Goal: Complete application form

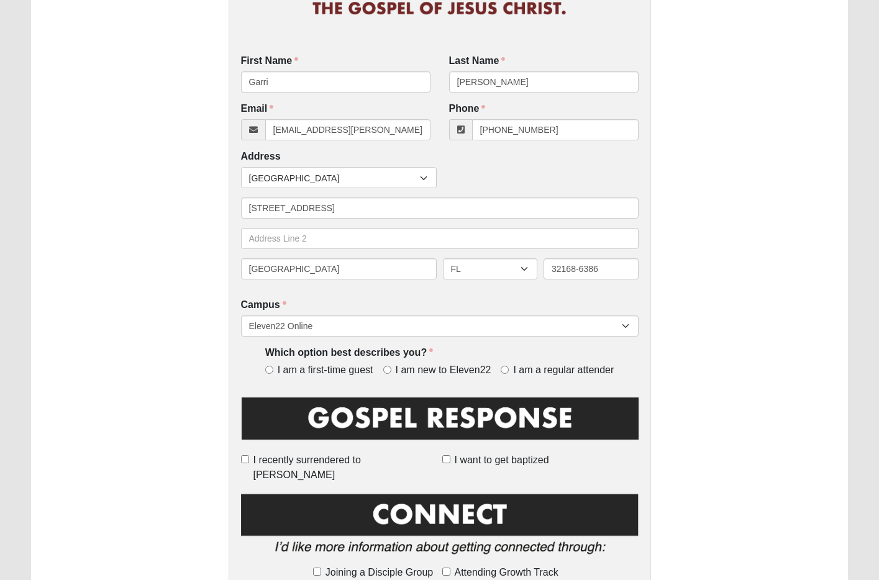
scroll to position [199, 0]
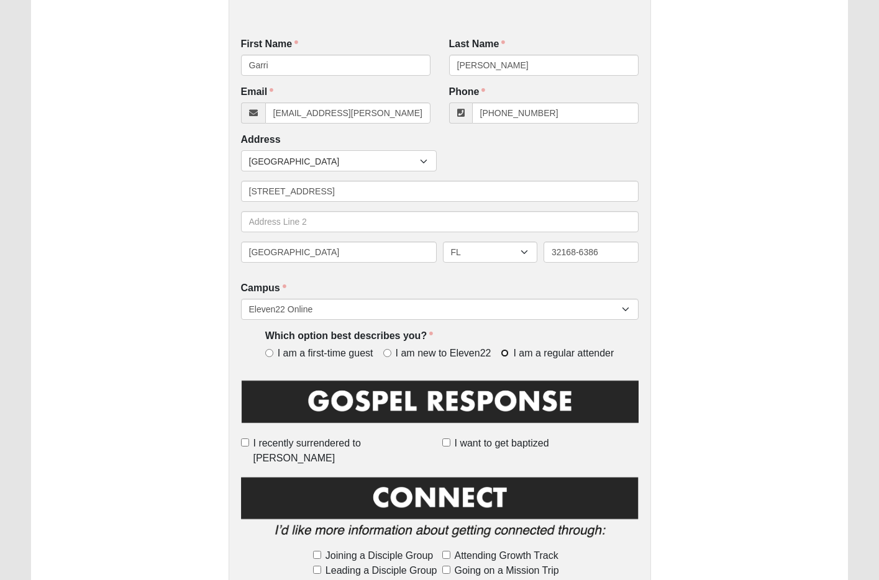
click at [502, 356] on input "I am a regular attender" at bounding box center [505, 353] width 8 height 8
radio input "true"
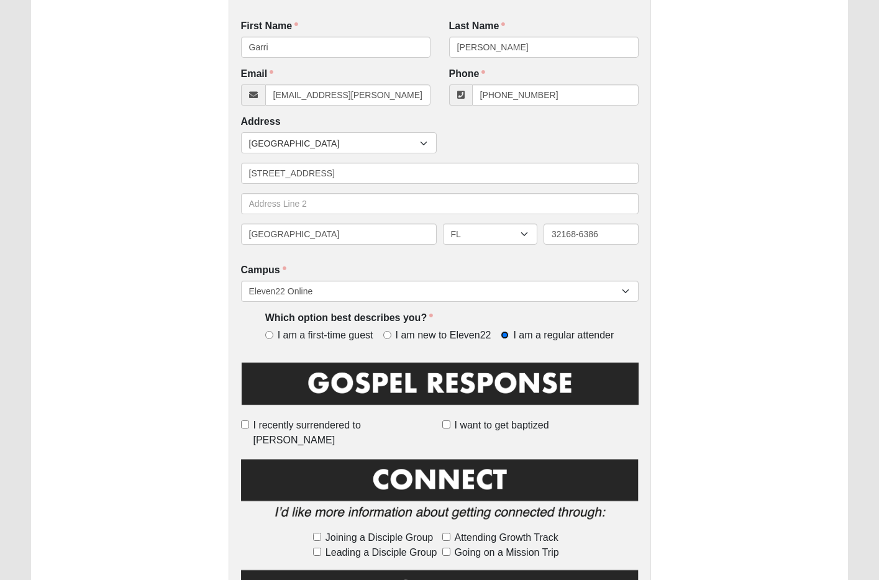
scroll to position [273, 0]
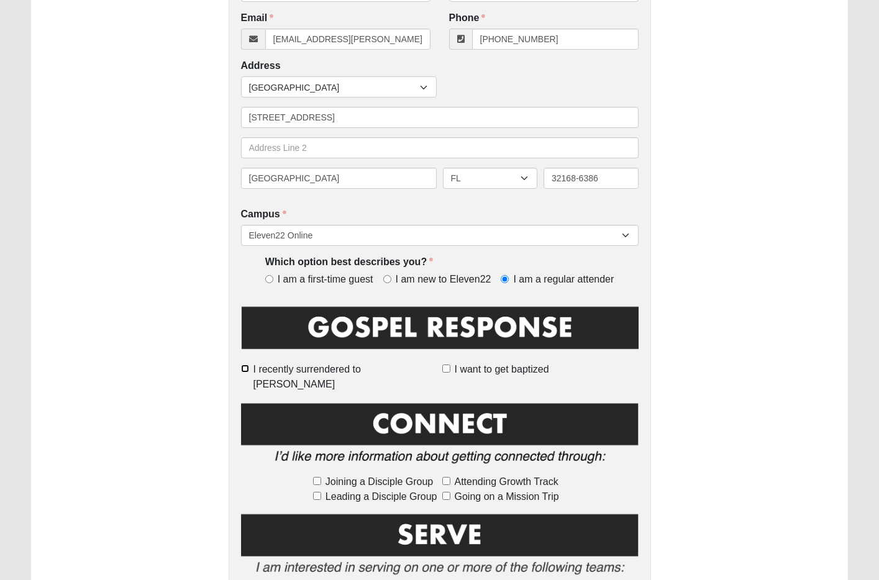
click at [249, 369] on input "I recently surrendered to [PERSON_NAME]" at bounding box center [245, 369] width 8 height 8
checkbox input "true"
click at [451, 370] on label "I want to get baptized" at bounding box center [541, 369] width 196 height 15
click at [451, 370] on input "I want to get baptized" at bounding box center [447, 369] width 8 height 8
checkbox input "true"
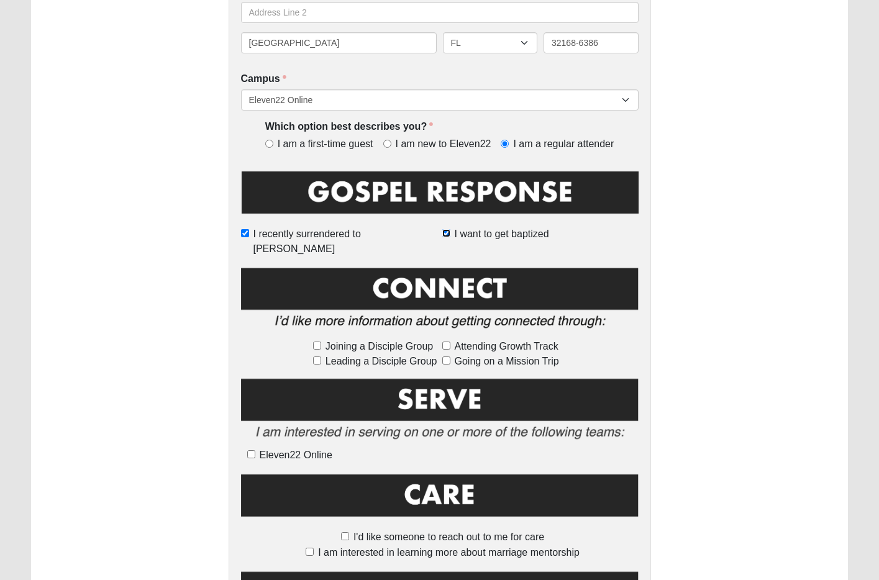
scroll to position [410, 0]
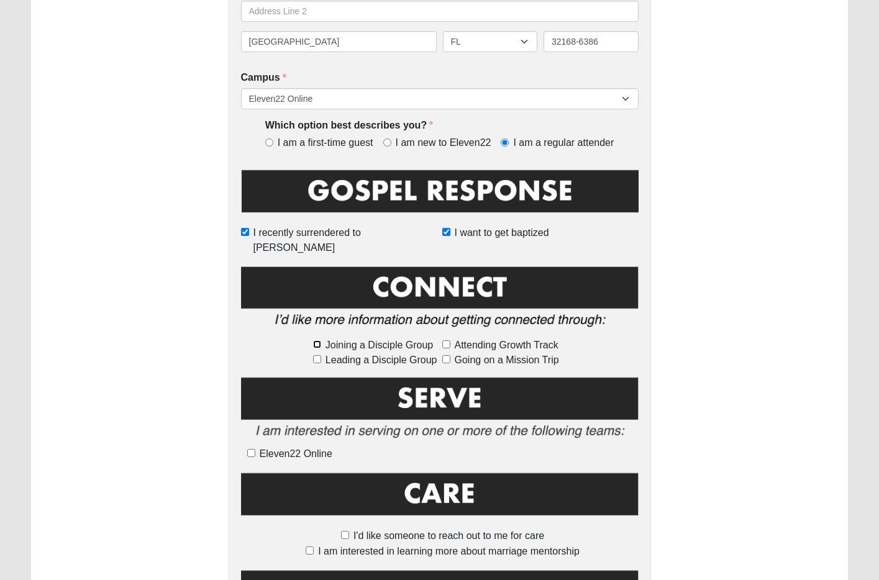
click at [317, 341] on input "Joining a Disciple Group" at bounding box center [317, 345] width 8 height 8
checkbox input "true"
click at [316, 355] on input "Leading a Disciple Group" at bounding box center [317, 359] width 8 height 8
checkbox input "true"
click at [447, 341] on input "Attending Growth Track" at bounding box center [447, 345] width 8 height 8
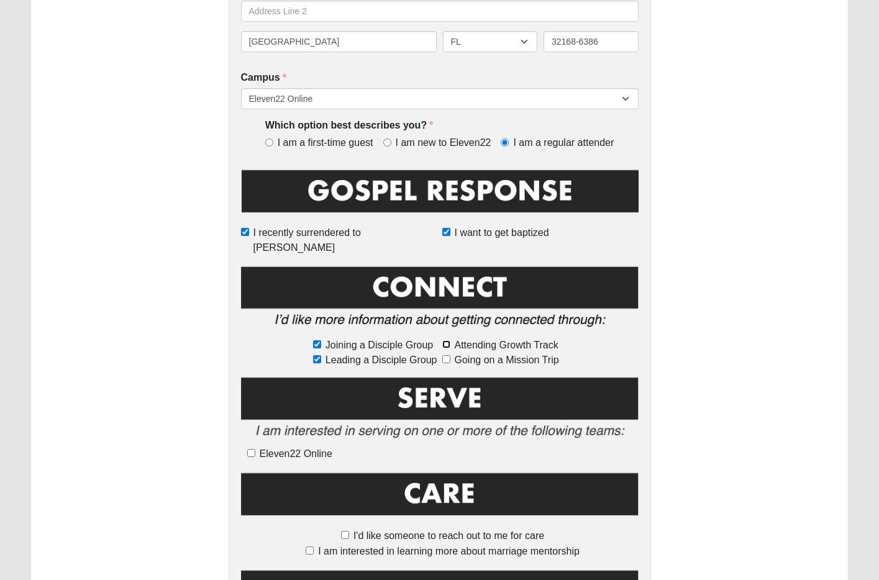
checkbox input "true"
click at [447, 355] on input "Going on a Mission Trip" at bounding box center [447, 359] width 8 height 8
checkbox input "true"
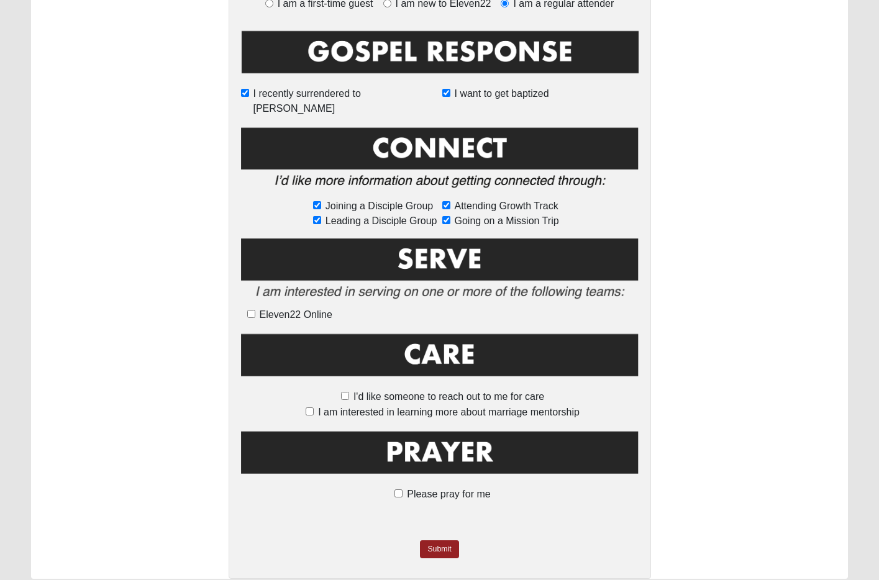
scroll to position [579, 0]
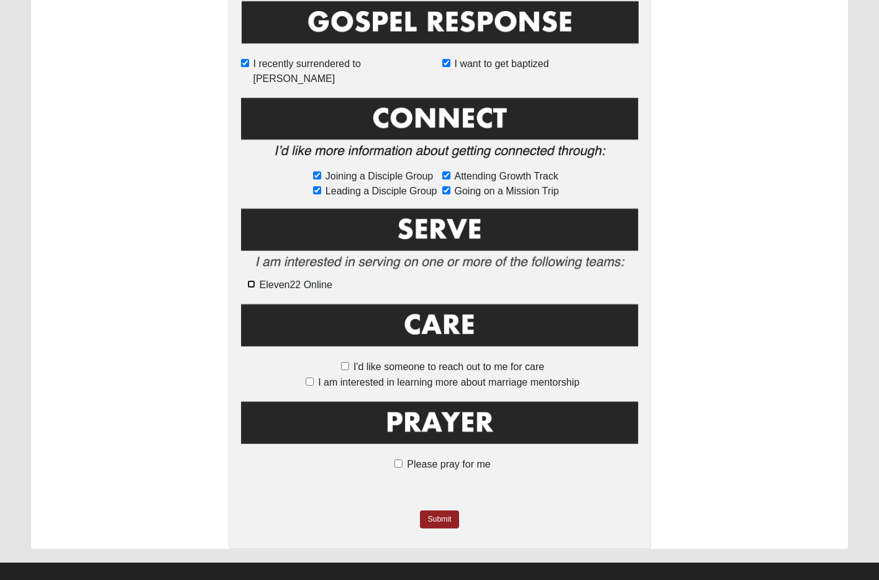
click at [249, 280] on input "Eleven22 Online" at bounding box center [251, 284] width 8 height 8
checkbox input "true"
click at [346, 362] on input "I'd like someone to reach out to me for care" at bounding box center [345, 366] width 8 height 8
checkbox input "true"
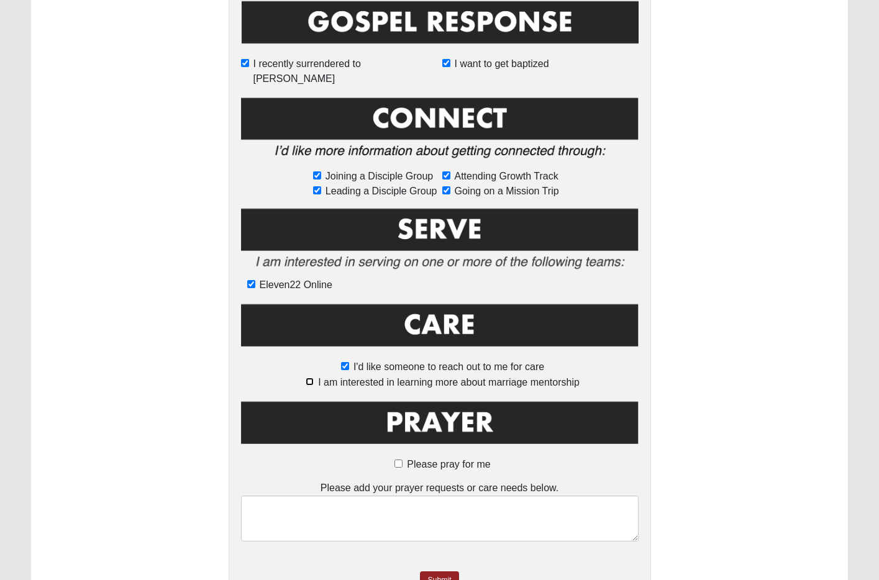
click at [309, 378] on input "I am interested in learning more about marriage mentorship" at bounding box center [310, 382] width 8 height 8
checkbox input "true"
click at [398, 460] on input "Please pray for me" at bounding box center [399, 464] width 8 height 8
checkbox input "true"
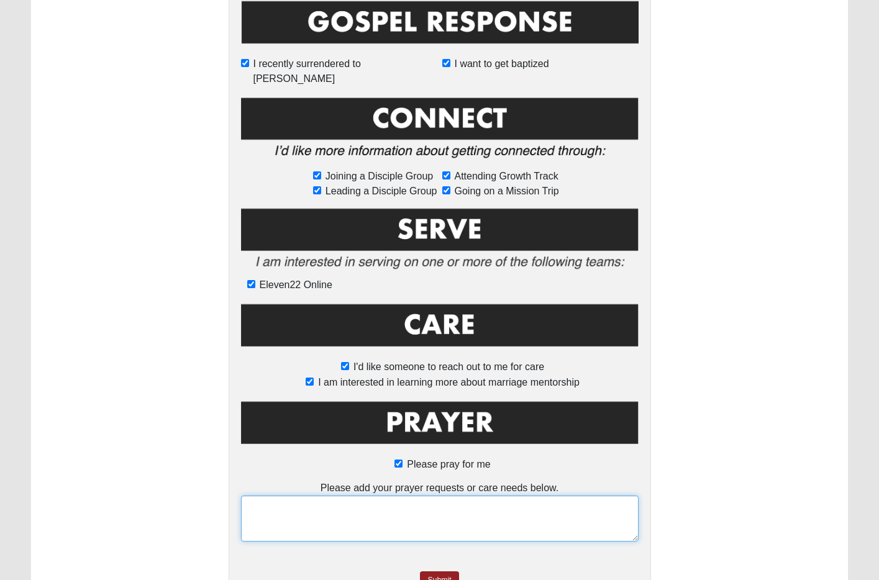
click at [473, 496] on textarea at bounding box center [440, 519] width 398 height 46
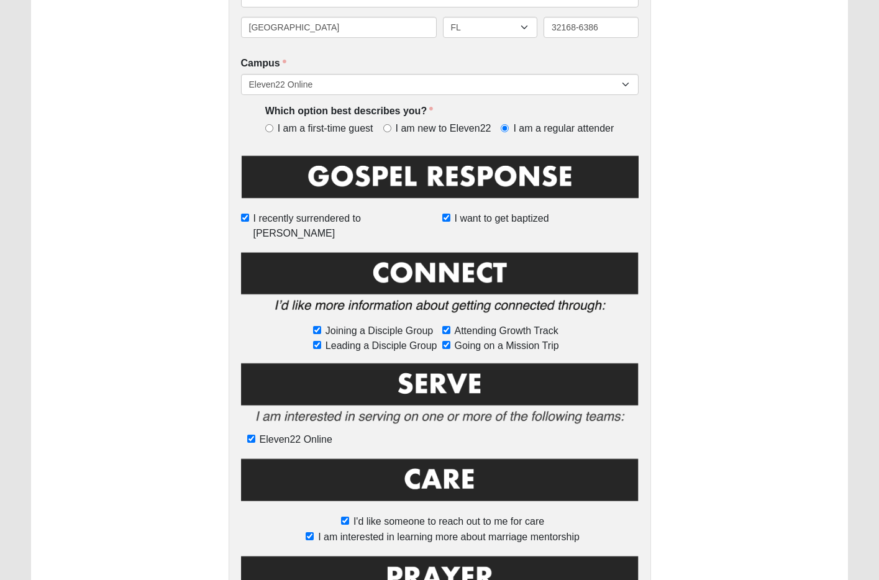
scroll to position [640, 0]
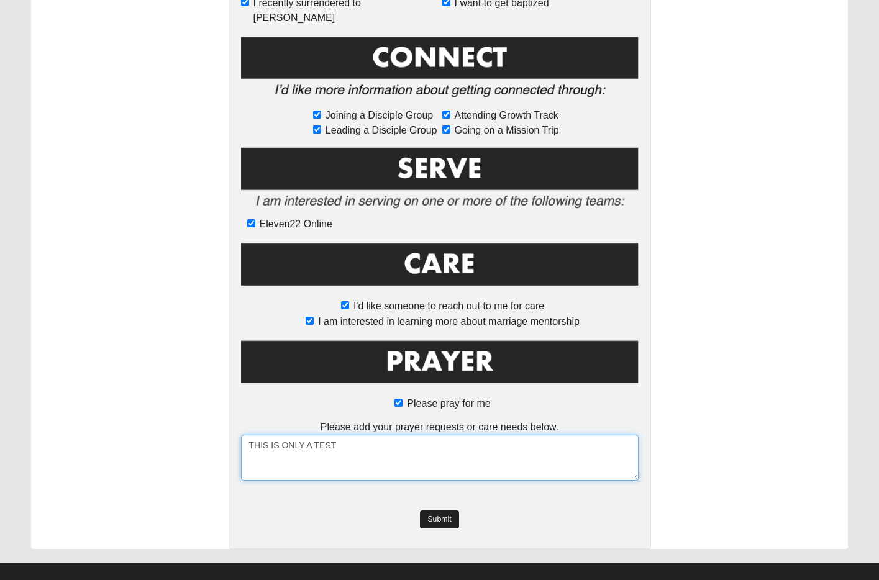
type textarea "THIS IS ONLY A TEST"
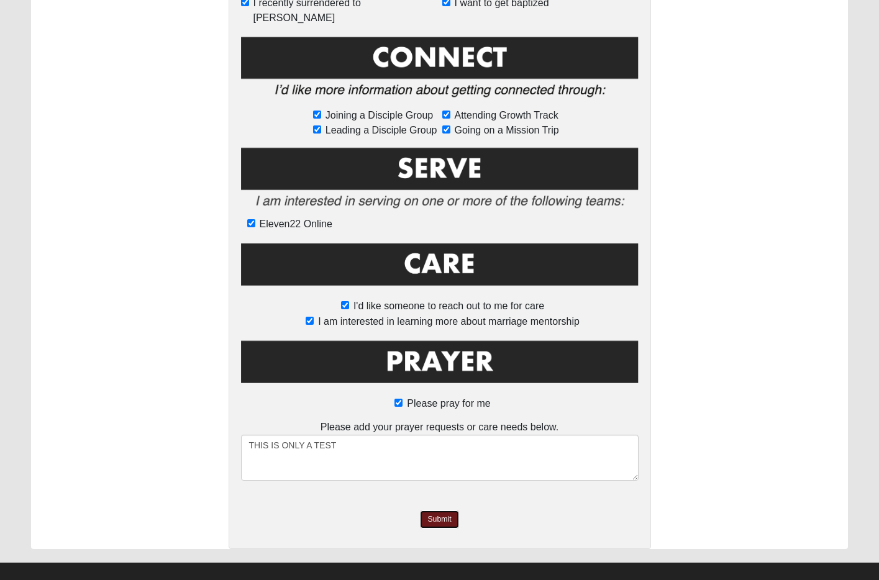
click at [439, 511] on link "Submit" at bounding box center [439, 520] width 39 height 18
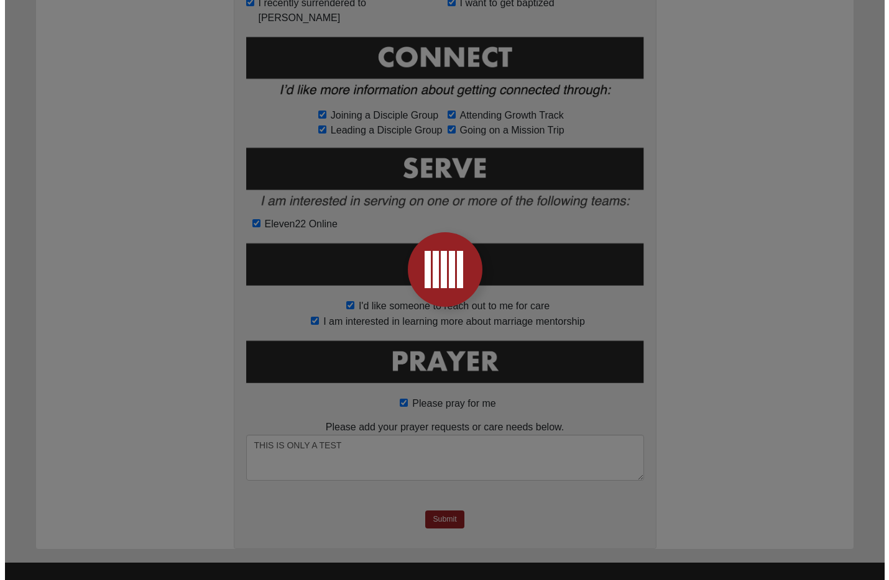
scroll to position [0, 0]
